Goal: Task Accomplishment & Management: Manage account settings

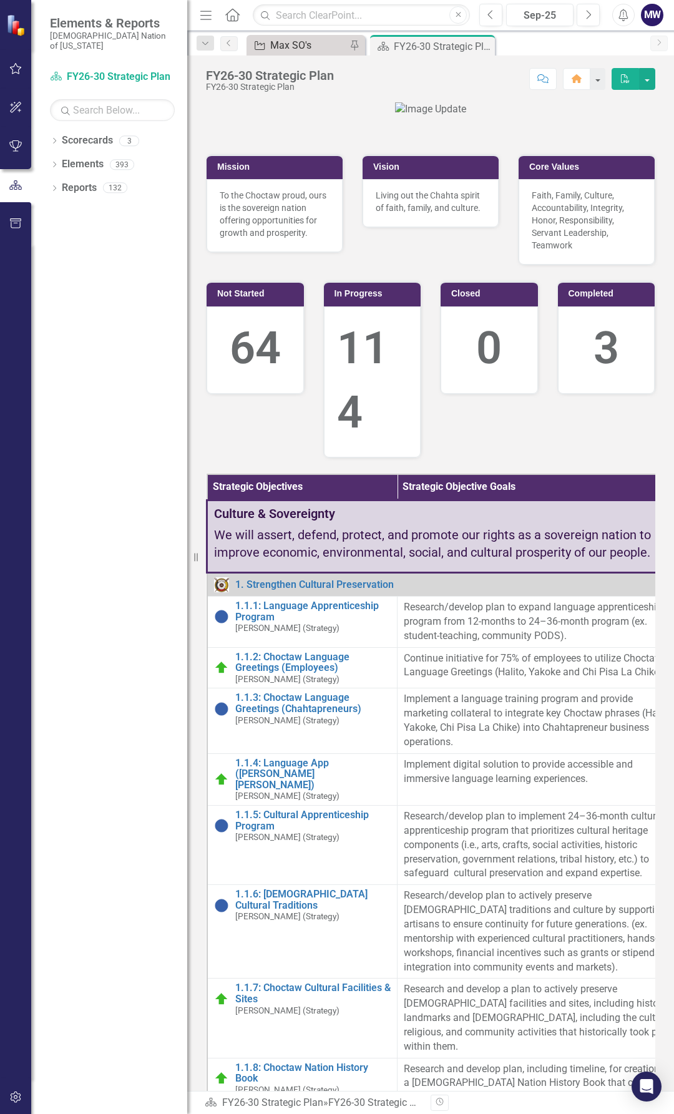
drag, startPoint x: 310, startPoint y: 56, endPoint x: 312, endPoint y: 48, distance: 7.9
click at [310, 54] on div "Menu Home Search Close Previous Sep-25 Next Alerts MW User Edit Profile Disable…" at bounding box center [430, 557] width 487 height 1114
click at [312, 48] on div "Max SO's" at bounding box center [308, 45] width 76 height 16
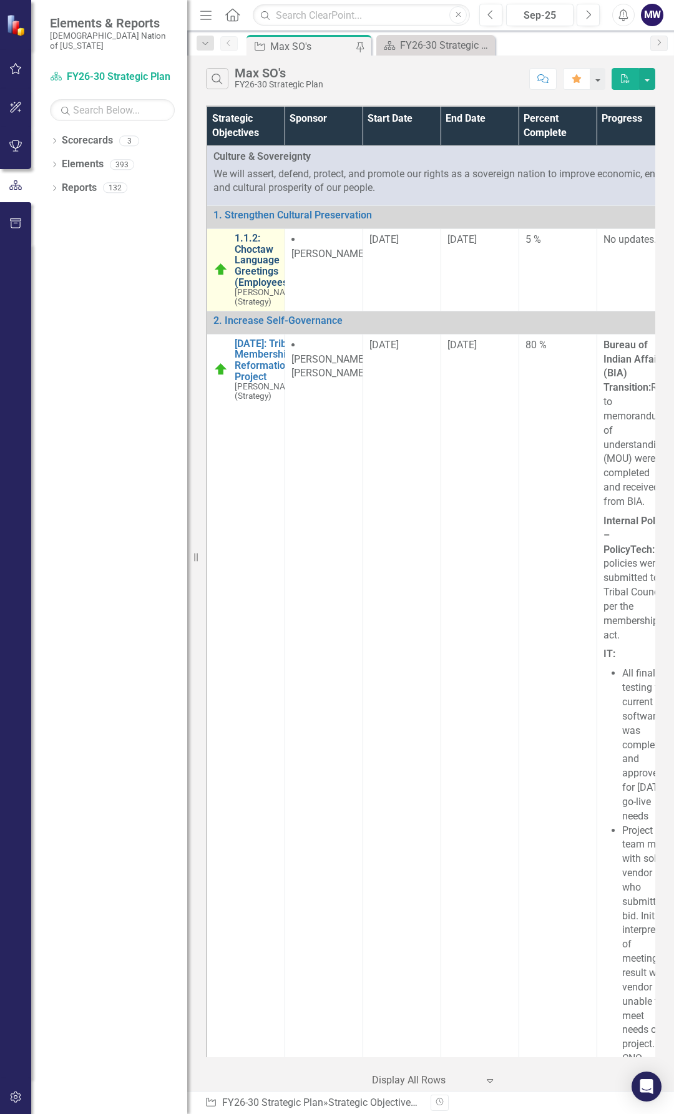
click at [250, 273] on link "1.1.2: Choctaw Language Greetings (Employees)" at bounding box center [268, 260] width 66 height 55
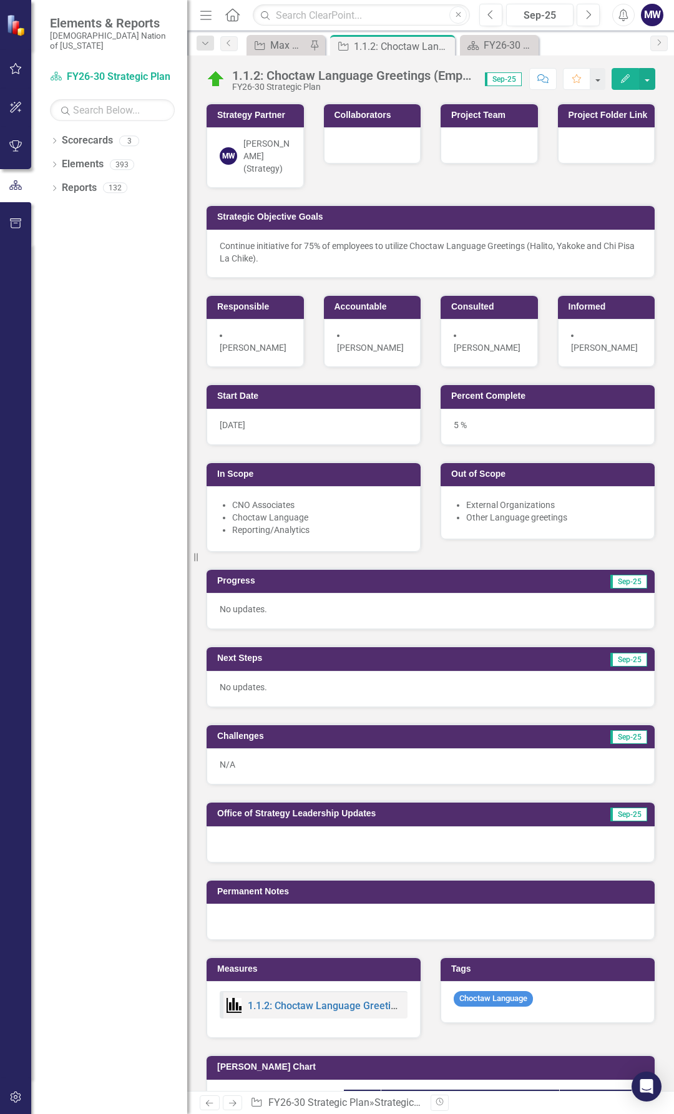
click at [261, 603] on p "No updates." at bounding box center [431, 609] width 422 height 12
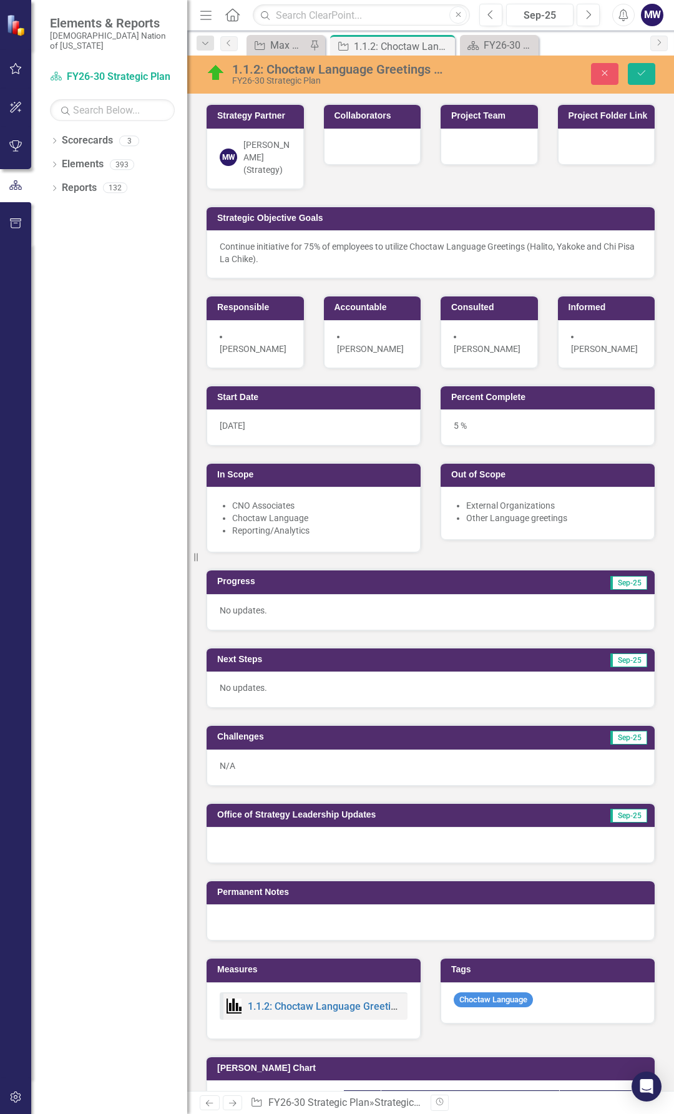
click at [265, 604] on p "No updates." at bounding box center [431, 610] width 422 height 12
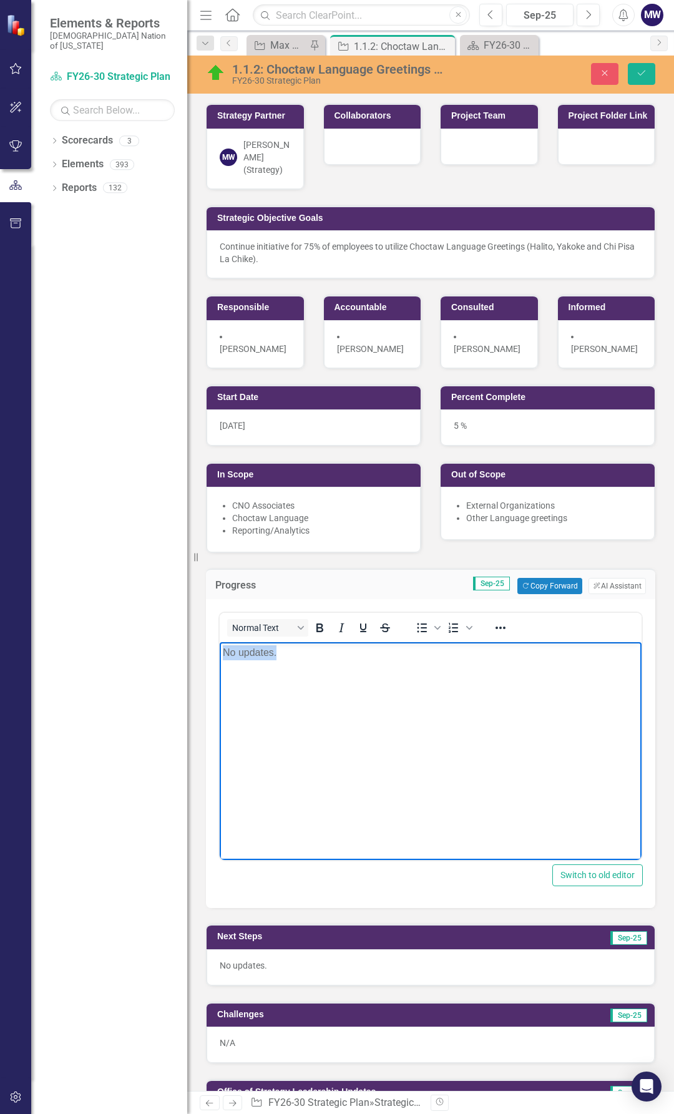
drag, startPoint x: 285, startPoint y: 658, endPoint x: 188, endPoint y: 659, distance: 97.4
click at [220, 659] on html "No updates." at bounding box center [431, 735] width 422 height 187
click at [244, 959] on p "No updates." at bounding box center [431, 965] width 422 height 12
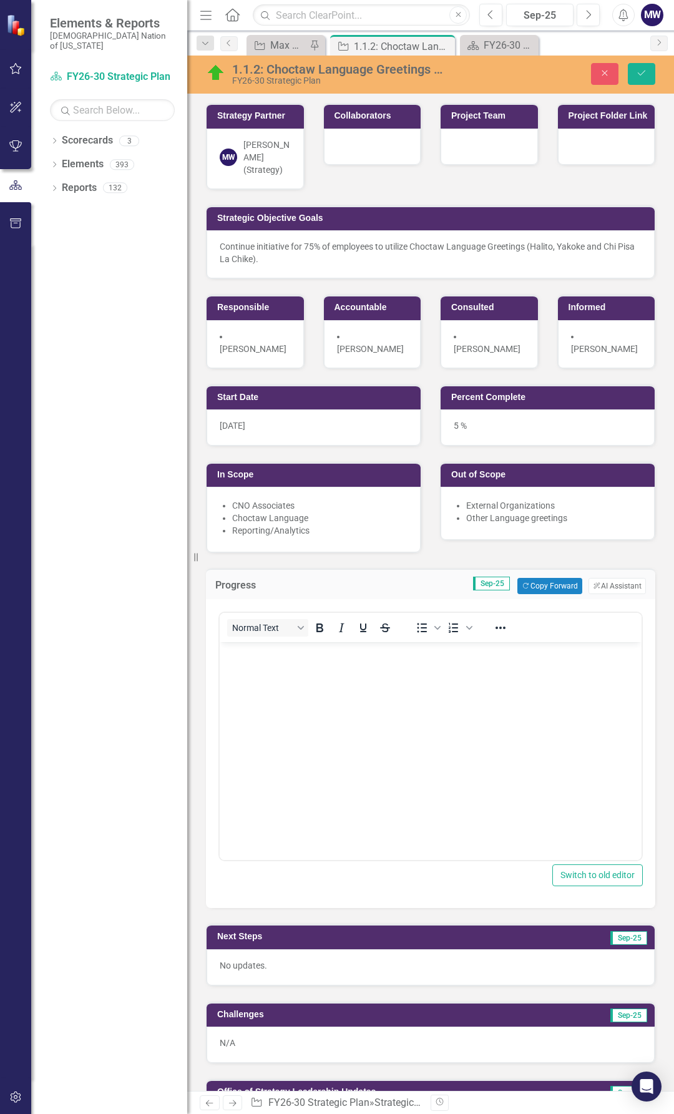
click at [244, 959] on p "No updates." at bounding box center [431, 965] width 422 height 12
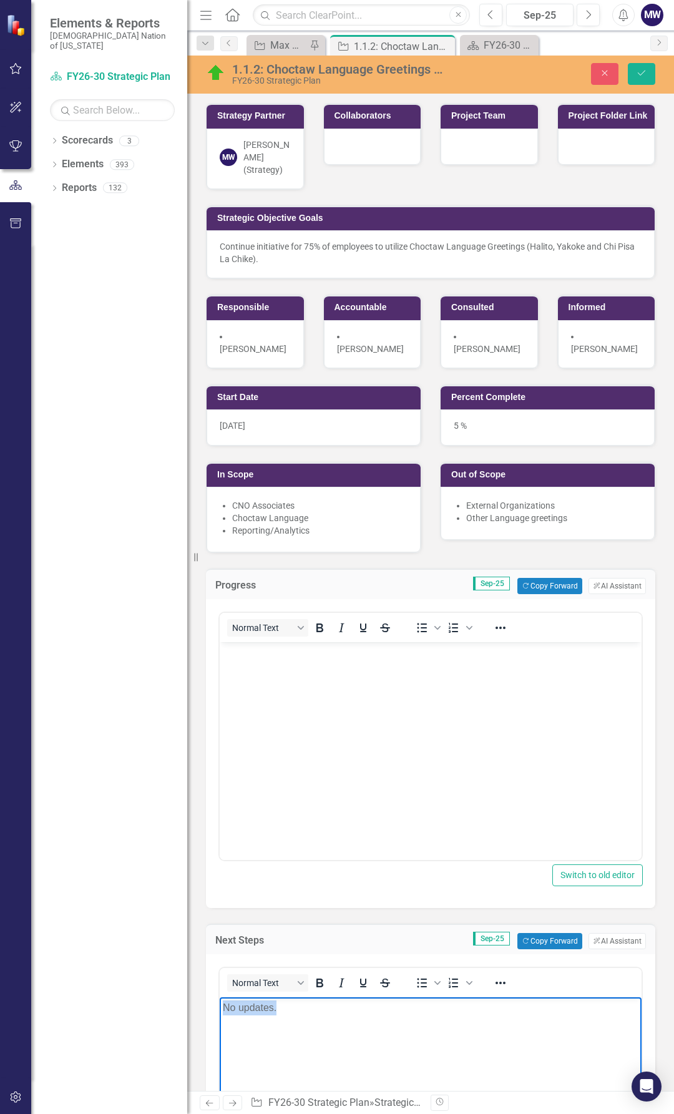
drag, startPoint x: 280, startPoint y: 1015, endPoint x: 186, endPoint y: 1008, distance: 93.9
click at [220, 1008] on html "No updates." at bounding box center [431, 1090] width 422 height 187
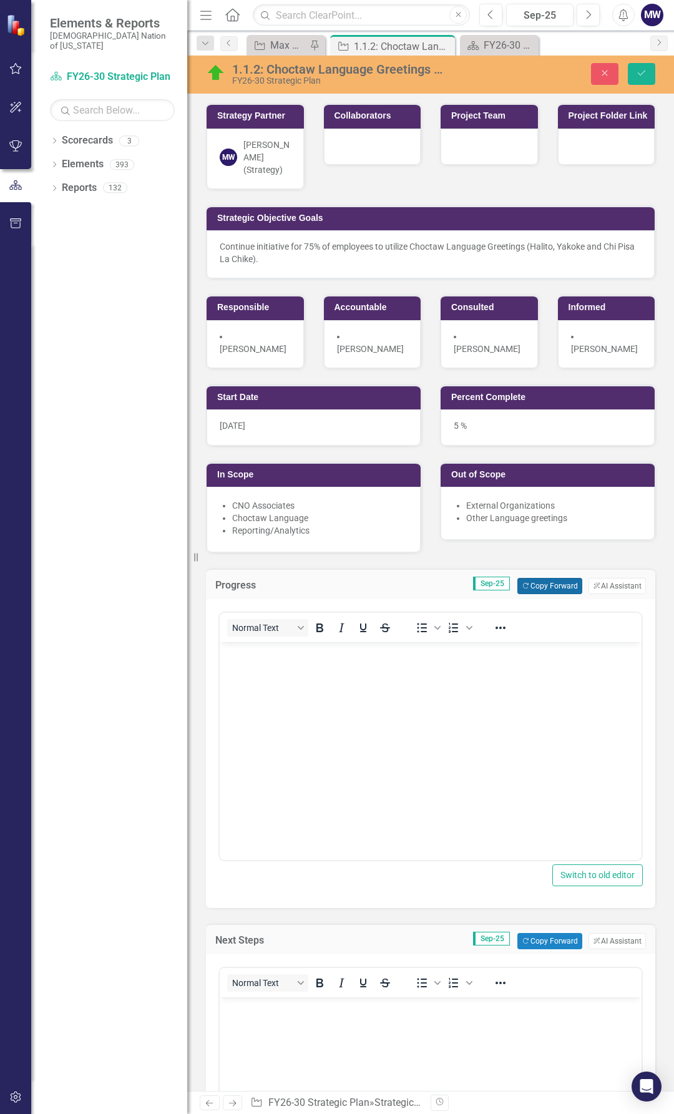
click at [553, 578] on button "Copy Forward Copy Forward" at bounding box center [549, 586] width 64 height 16
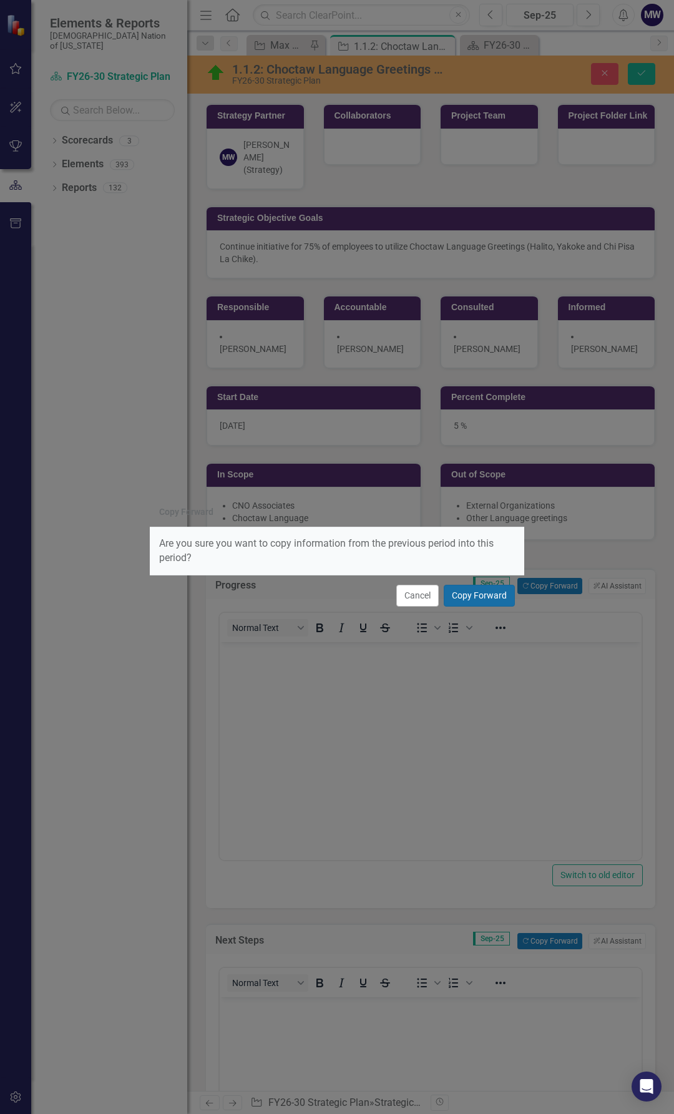
click at [464, 594] on button "Copy Forward" at bounding box center [479, 596] width 71 height 22
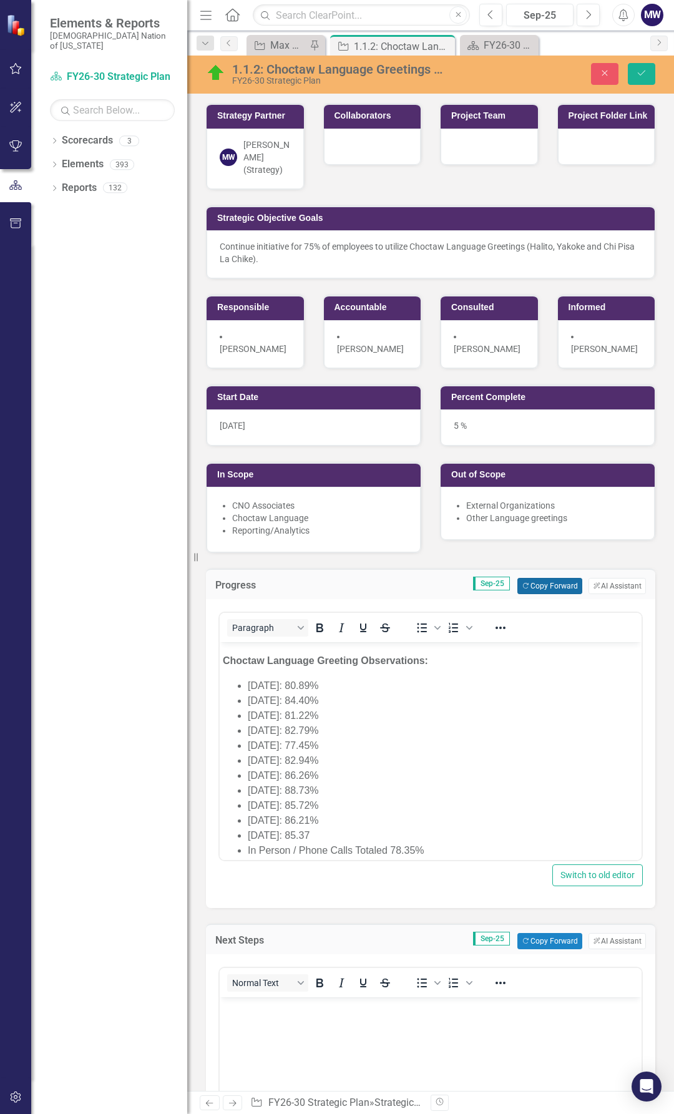
scroll to position [58, 0]
click at [361, 808] on li "[DATE]: 85.37" at bounding box center [443, 809] width 391 height 15
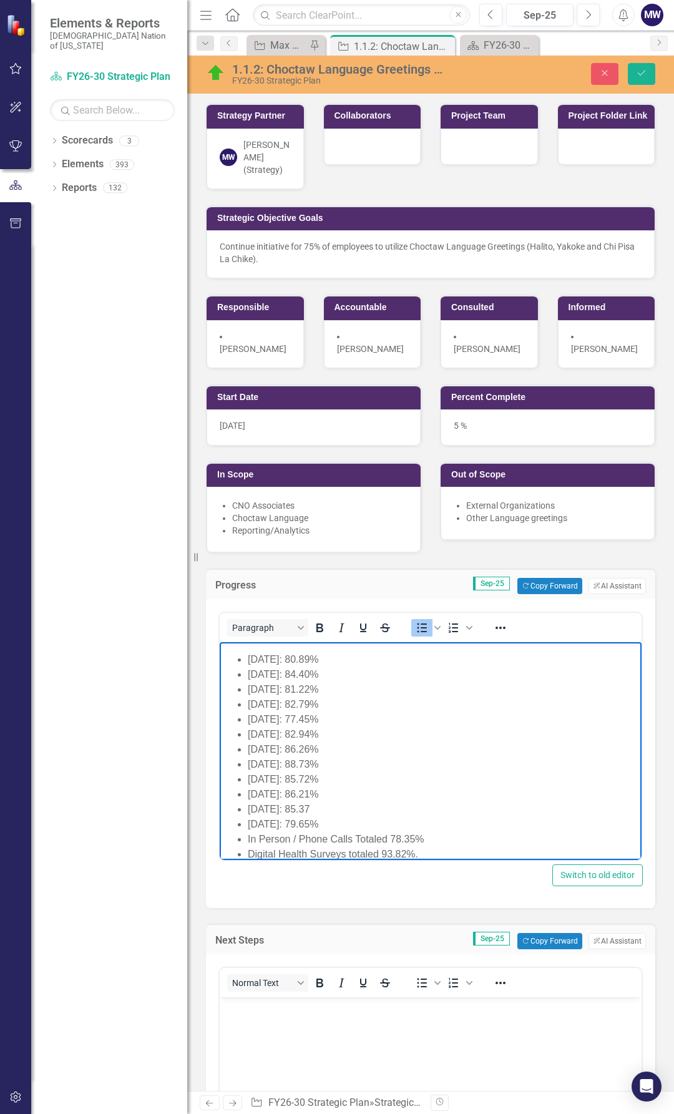
click at [357, 806] on li "[DATE]: 85.37" at bounding box center [443, 809] width 391 height 15
drag, startPoint x: 414, startPoint y: 823, endPoint x: 403, endPoint y: 823, distance: 11.2
click at [403, 823] on li "In Person / Phone Calls Totaled 78.35%" at bounding box center [443, 824] width 391 height 15
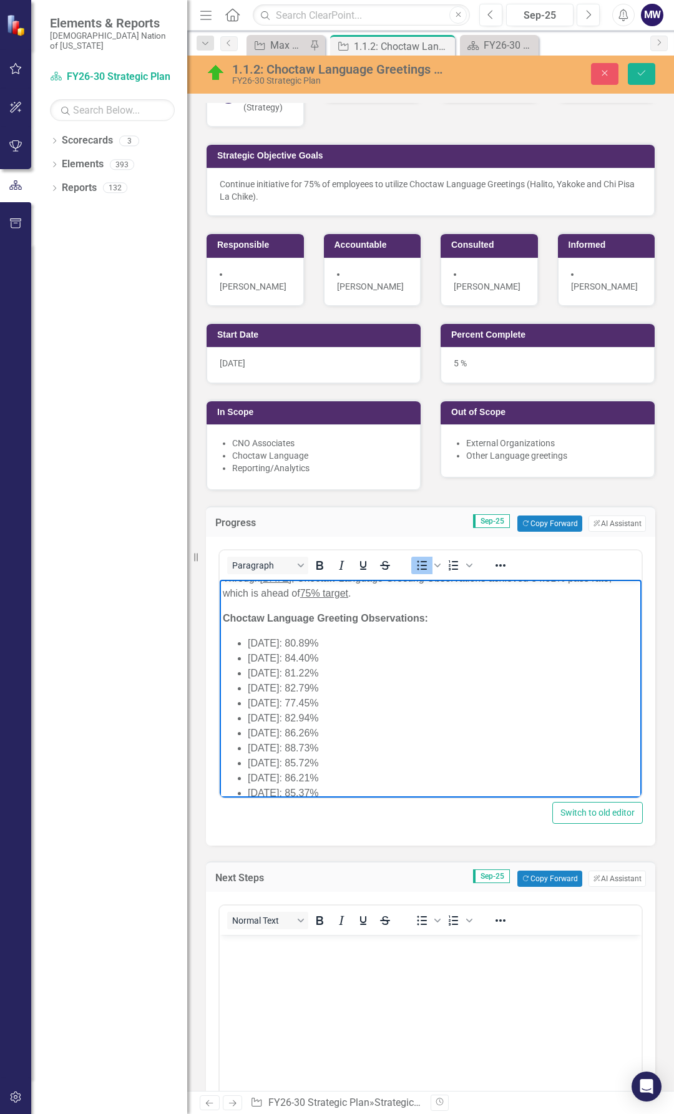
scroll to position [0, 0]
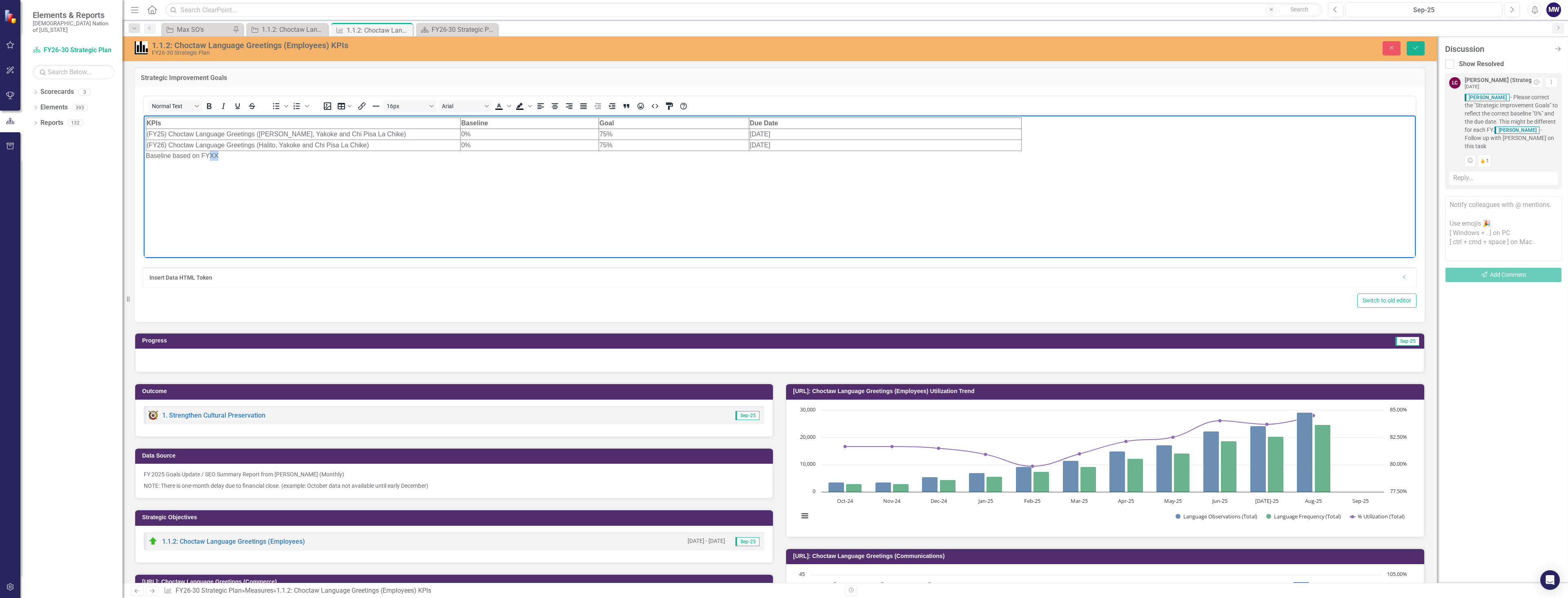
drag, startPoint x: 223, startPoint y: 156, endPoint x: 209, endPoint y: 156, distance: 14.0
click at [209, 156] on p "Baseline based on FYXX" at bounding box center [780, 155] width 1268 height 10
click at [1420, 52] on button "Save" at bounding box center [1416, 48] width 18 height 14
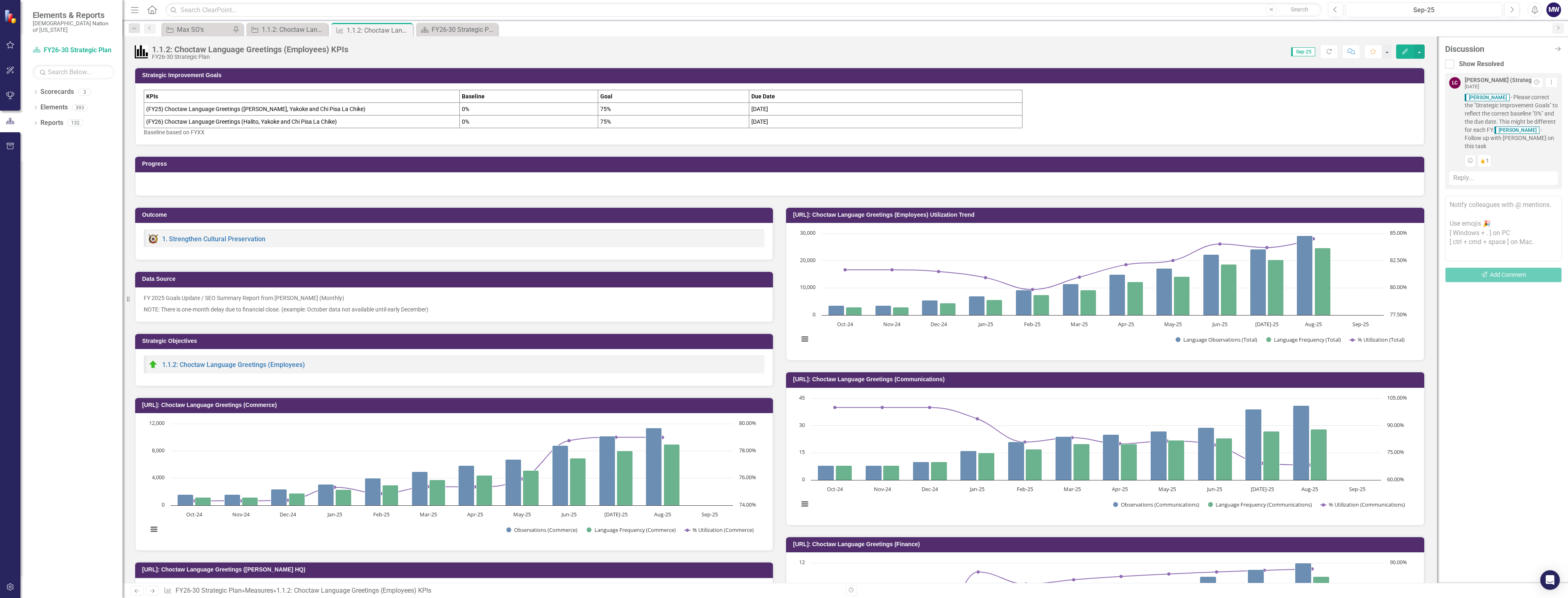
click at [213, 135] on p "Baseline based on FYXX" at bounding box center [780, 132] width 1272 height 8
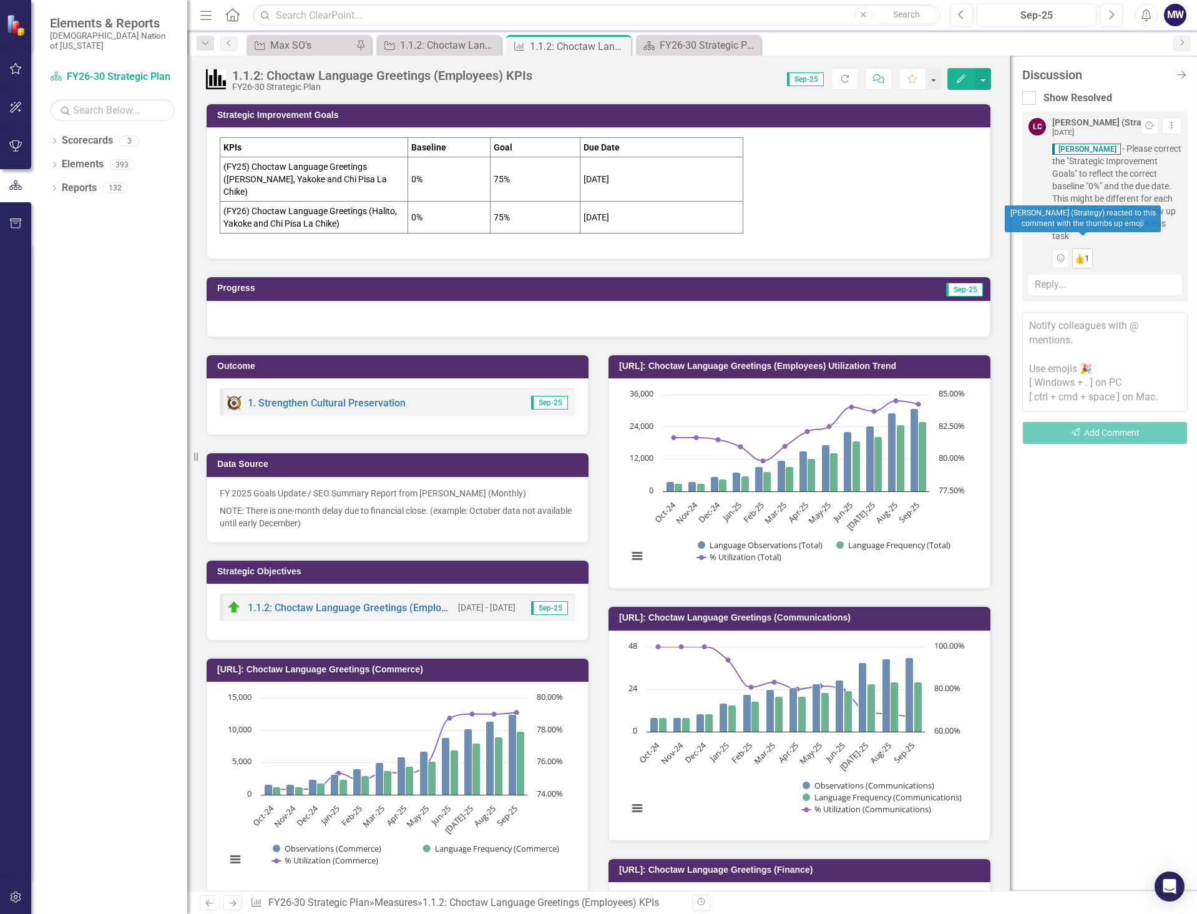
click at [1080, 253] on img "button" at bounding box center [1080, 258] width 11 height 11
